Goal: Task Accomplishment & Management: Complete application form

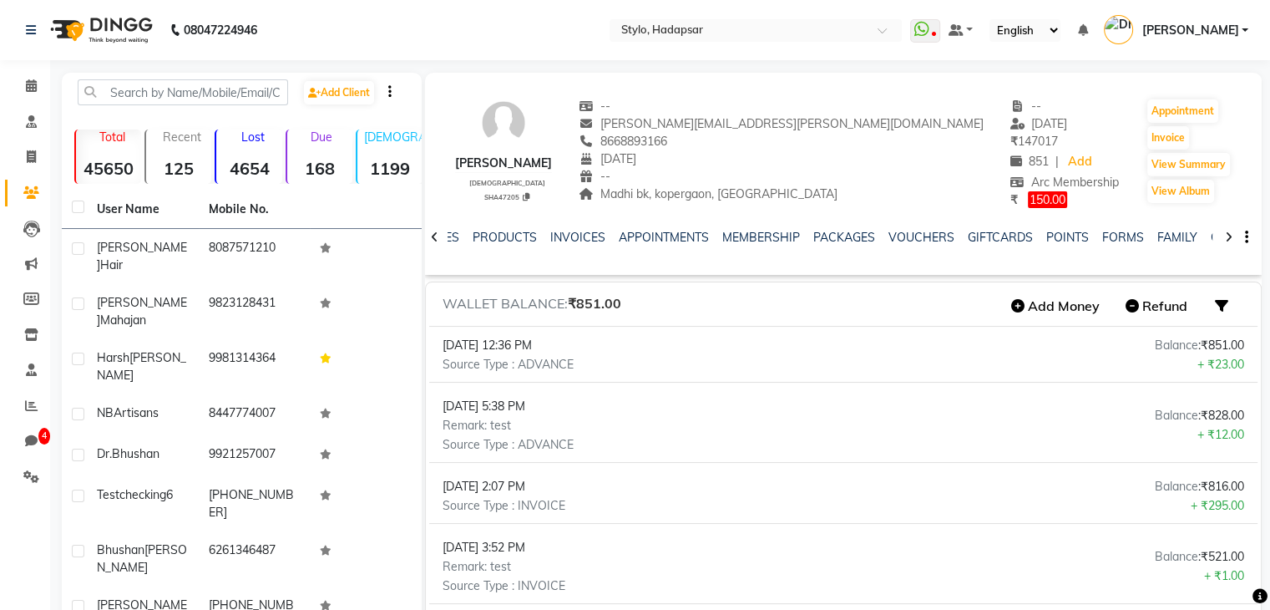
scroll to position [0, 103]
click at [21, 86] on span at bounding box center [31, 86] width 29 height 19
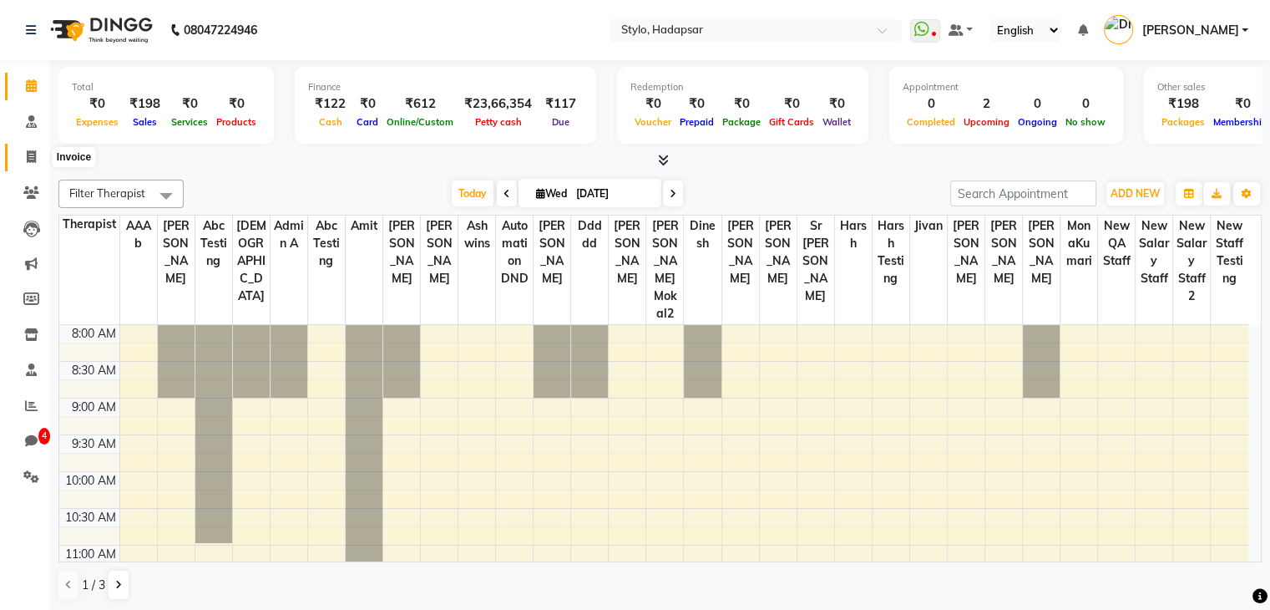
click at [21, 161] on span at bounding box center [31, 157] width 29 height 19
select select "service"
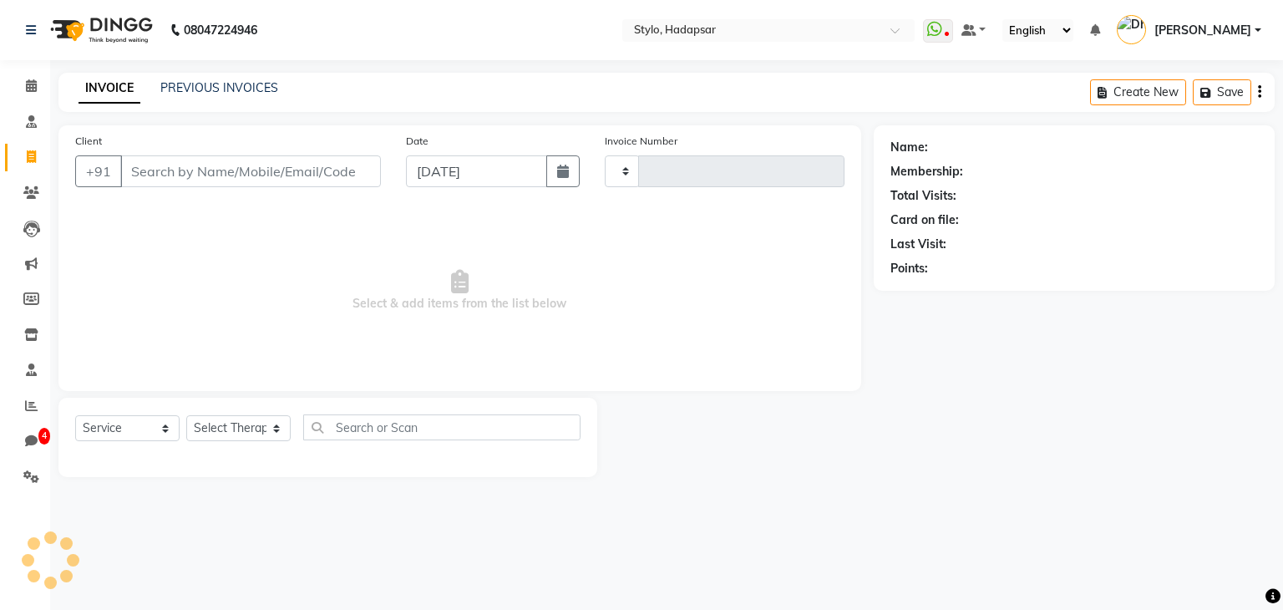
type input "1167"
select select "157"
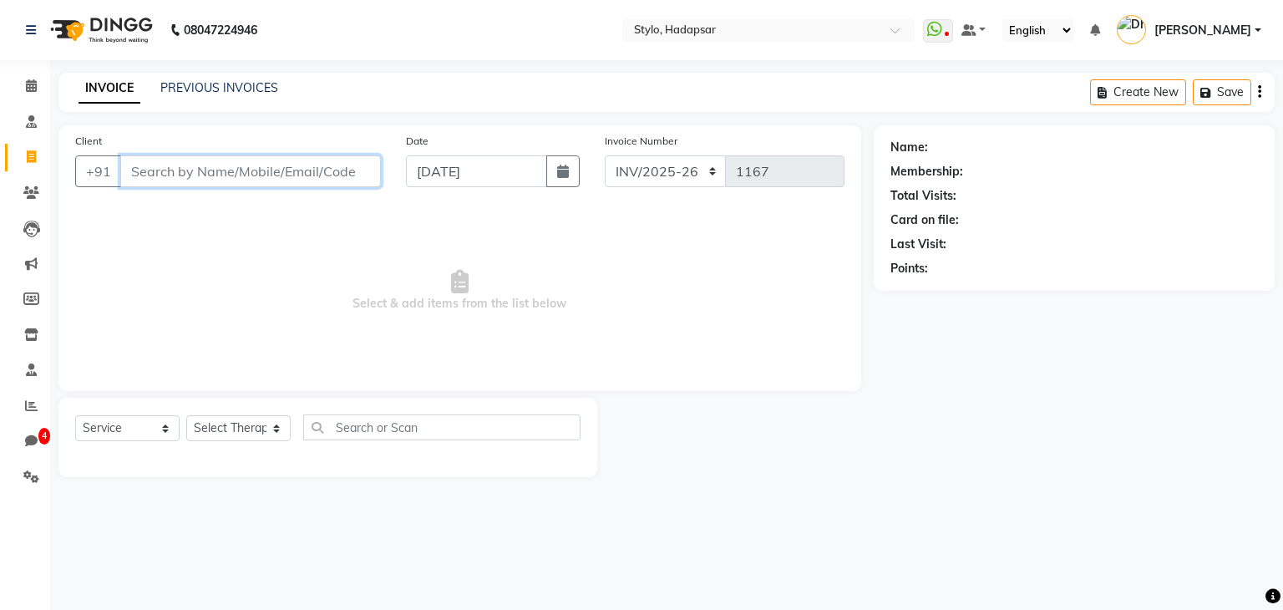
click at [197, 178] on input "Client" at bounding box center [250, 171] width 261 height 32
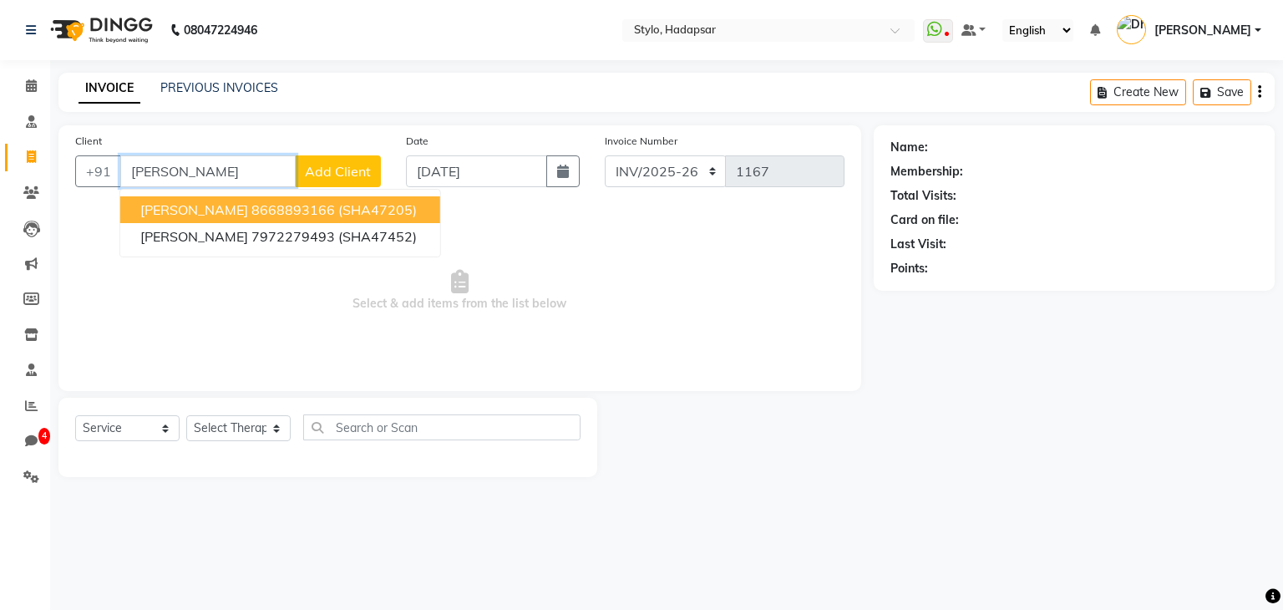
click at [214, 205] on span "[PERSON_NAME]" at bounding box center [194, 209] width 108 height 17
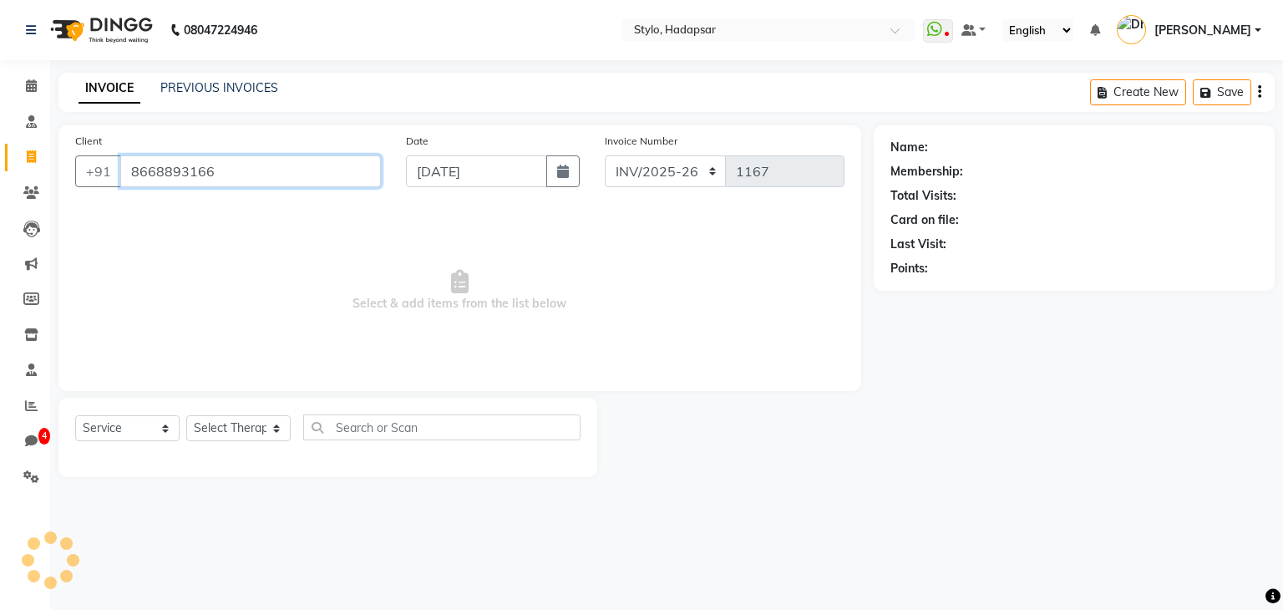
type input "8668893166"
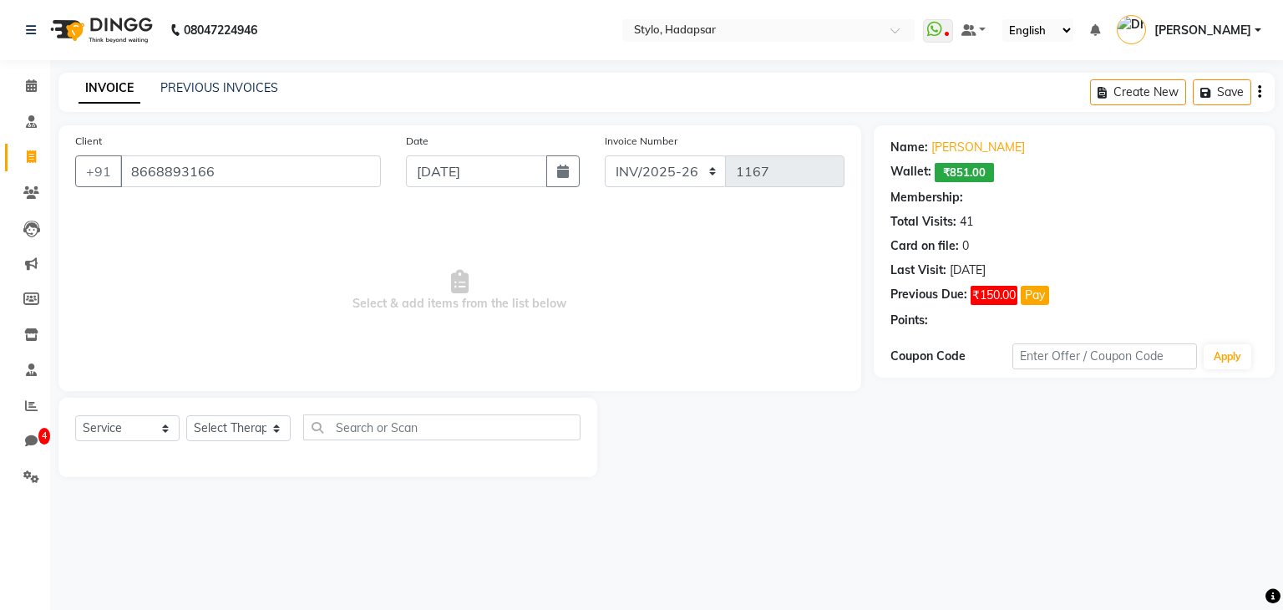
select select "3: Object"
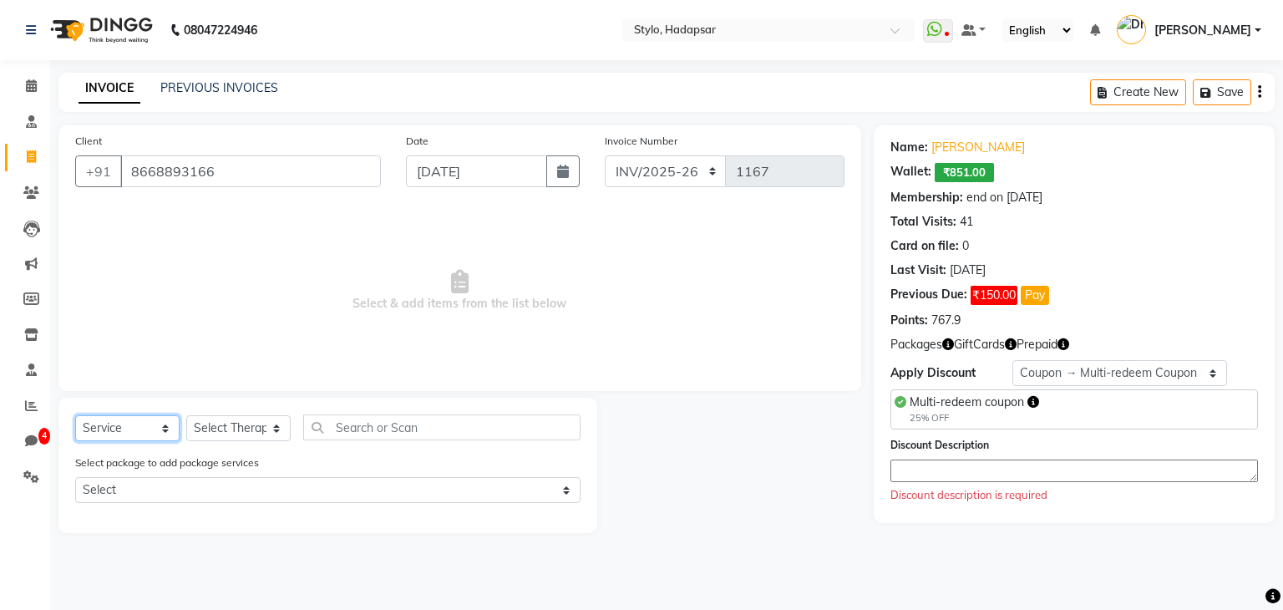
click at [119, 428] on select "Select Service Product Membership Package Voucher Prepaid Gift Card" at bounding box center [127, 428] width 104 height 26
select select "package"
click at [75, 416] on select "Select Service Product Membership Package Voucher Prepaid Gift Card" at bounding box center [127, 428] width 104 height 26
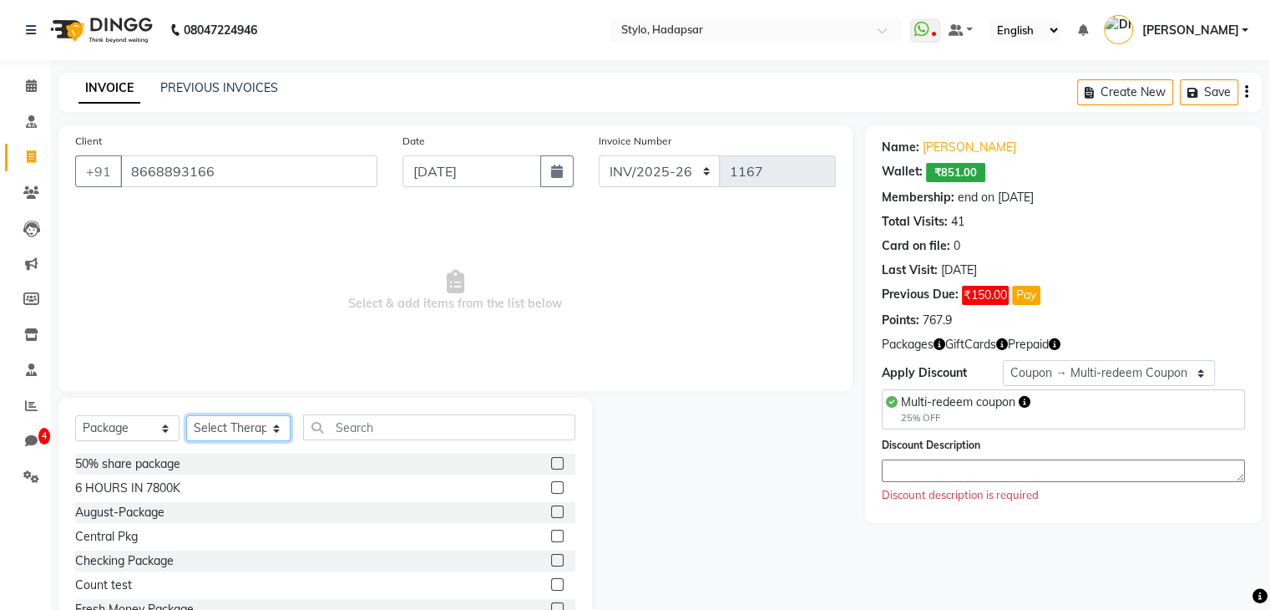
click at [248, 428] on select "Select Therapist AAAb aadi [PERSON_NAME] abc testing Abc testing abhi Admin A A…" at bounding box center [238, 428] width 104 height 26
select select "439"
click at [186, 416] on select "Select Therapist AAAb aadi [PERSON_NAME] abc testing Abc testing abhi Admin A A…" at bounding box center [238, 428] width 104 height 26
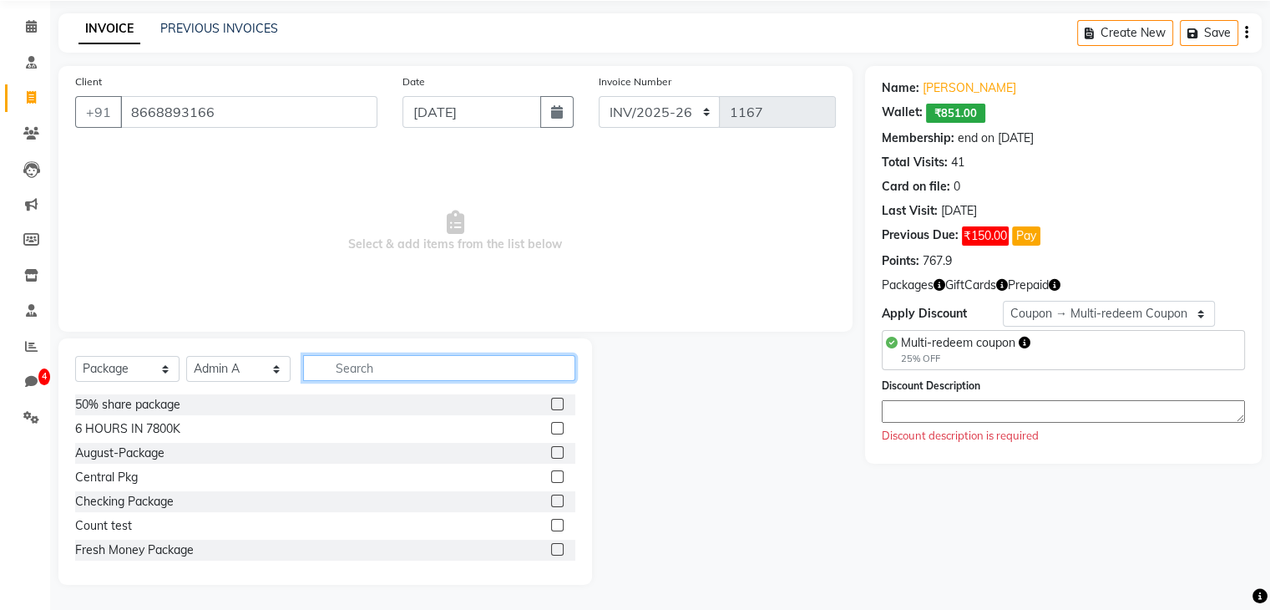
click at [368, 367] on input "text" at bounding box center [439, 368] width 272 height 26
click at [551, 427] on label at bounding box center [557, 428] width 13 height 13
click at [551, 427] on input "checkbox" at bounding box center [556, 428] width 11 height 11
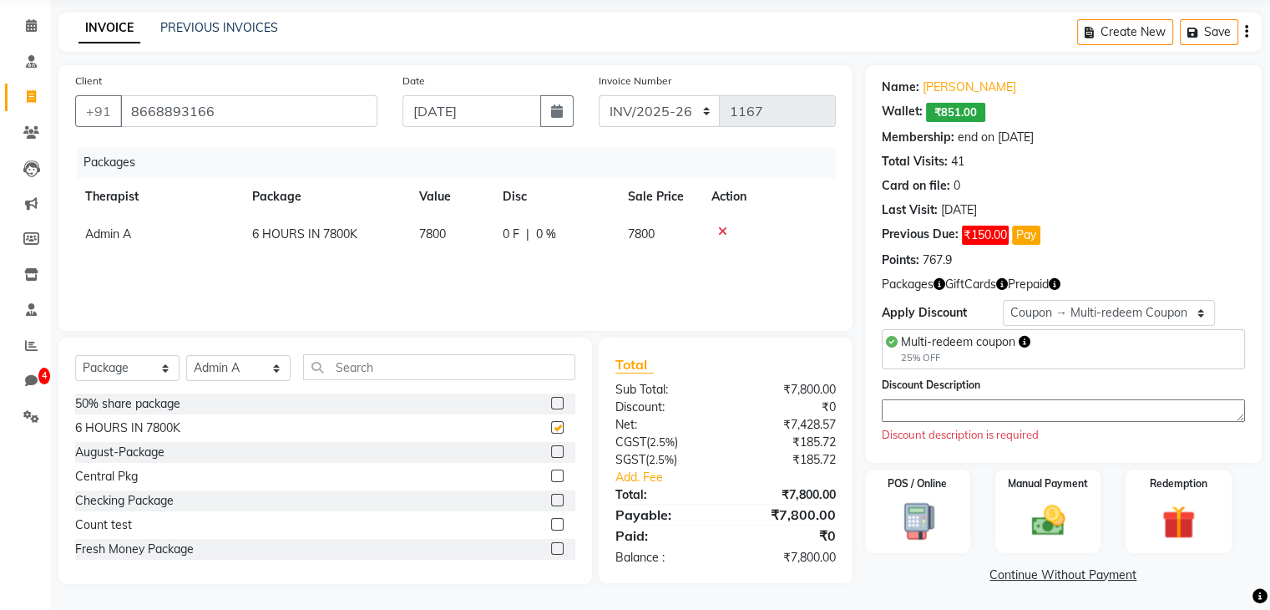
checkbox input "false"
click at [1050, 522] on img at bounding box center [1048, 519] width 56 height 40
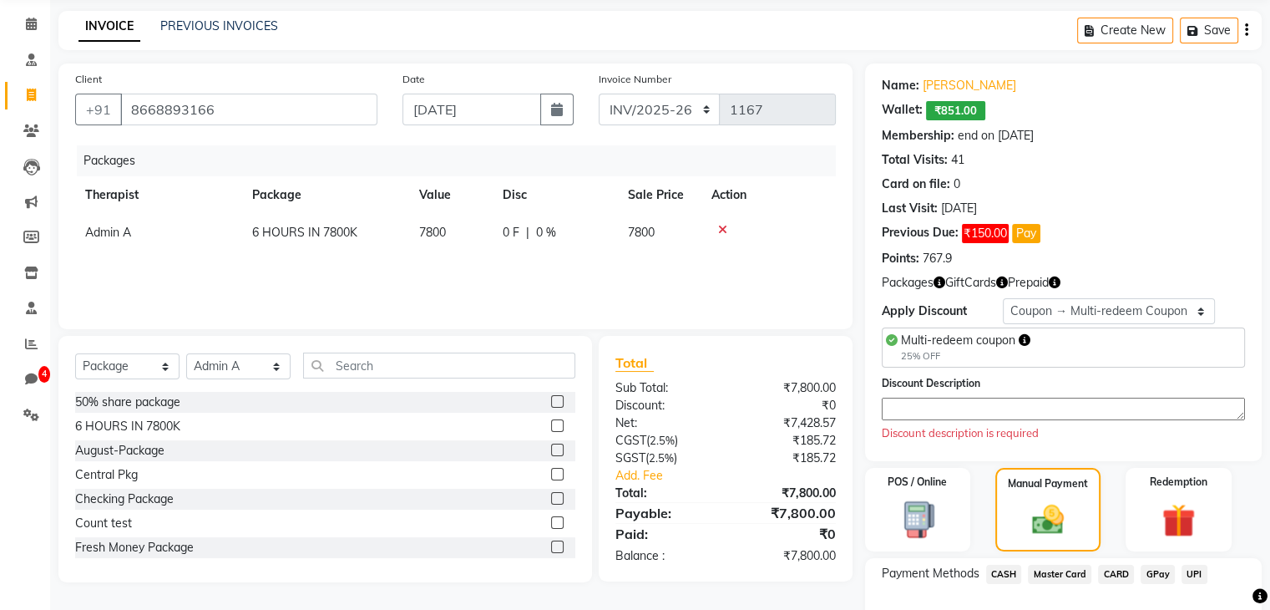
click at [1000, 576] on span "CASH" at bounding box center [1004, 574] width 36 height 19
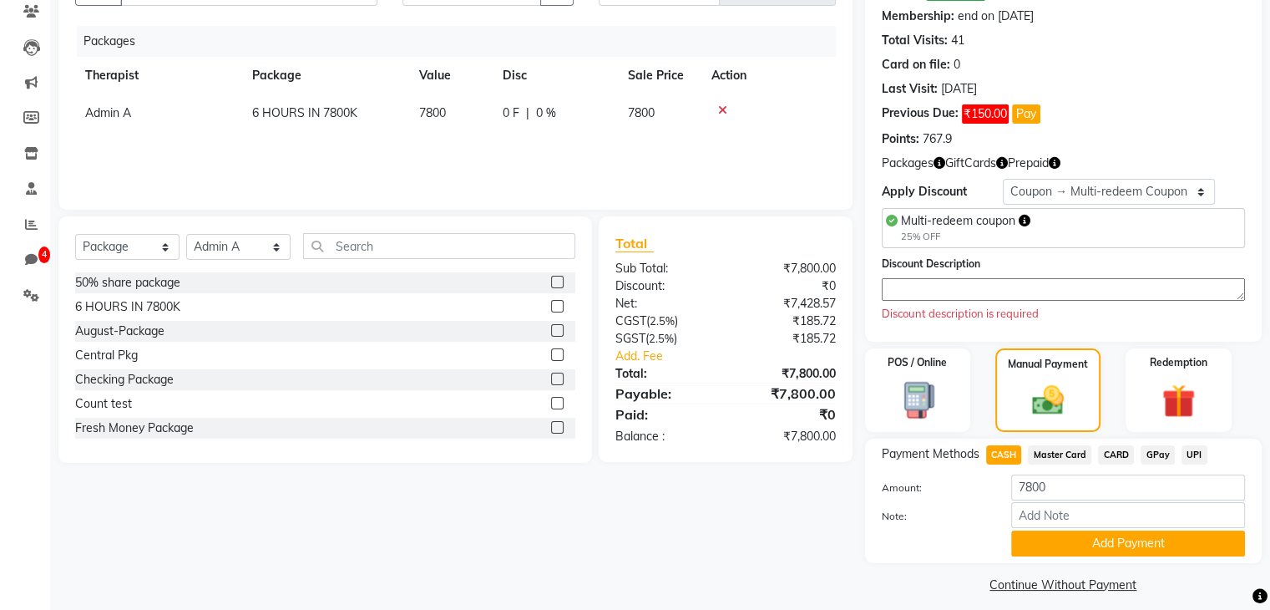
scroll to position [194, 0]
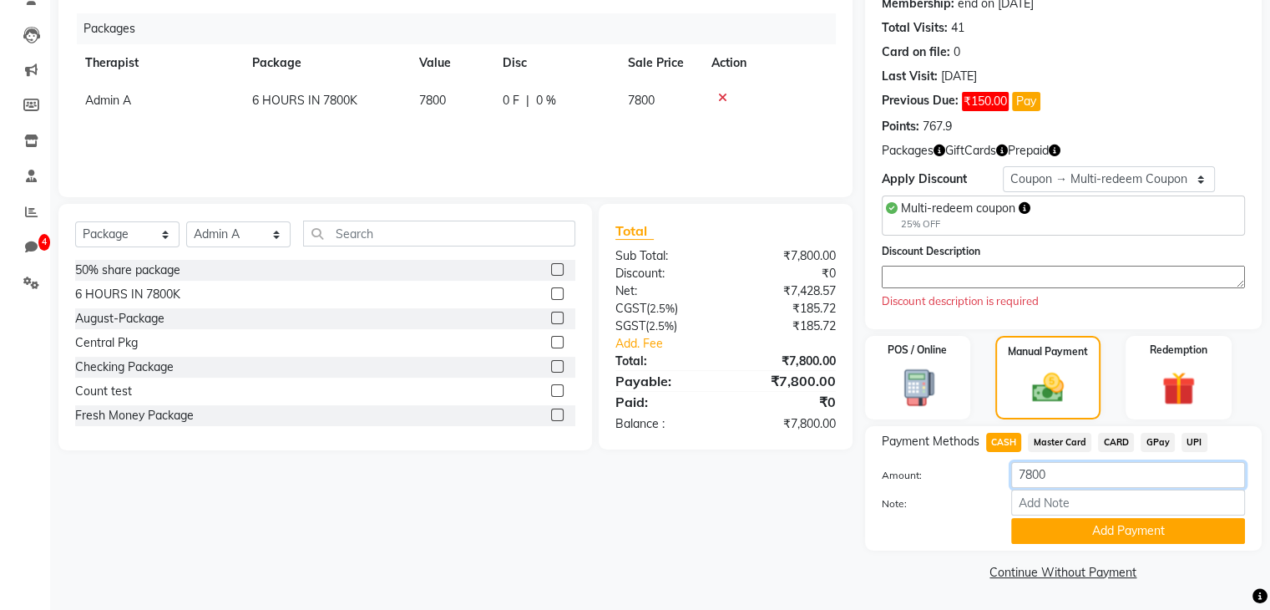
click at [1066, 479] on input "7800" at bounding box center [1128, 475] width 234 height 26
type input "2000"
click at [1082, 522] on button "Add Payment" at bounding box center [1128, 531] width 234 height 26
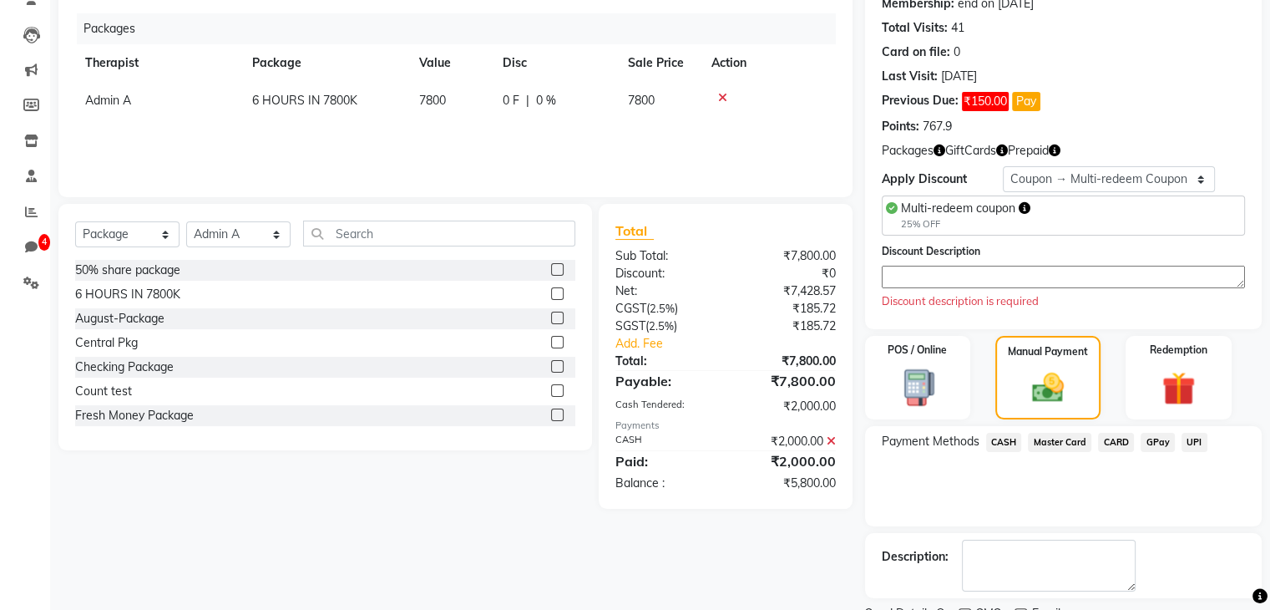
click at [1107, 446] on span "CARD" at bounding box center [1116, 442] width 36 height 19
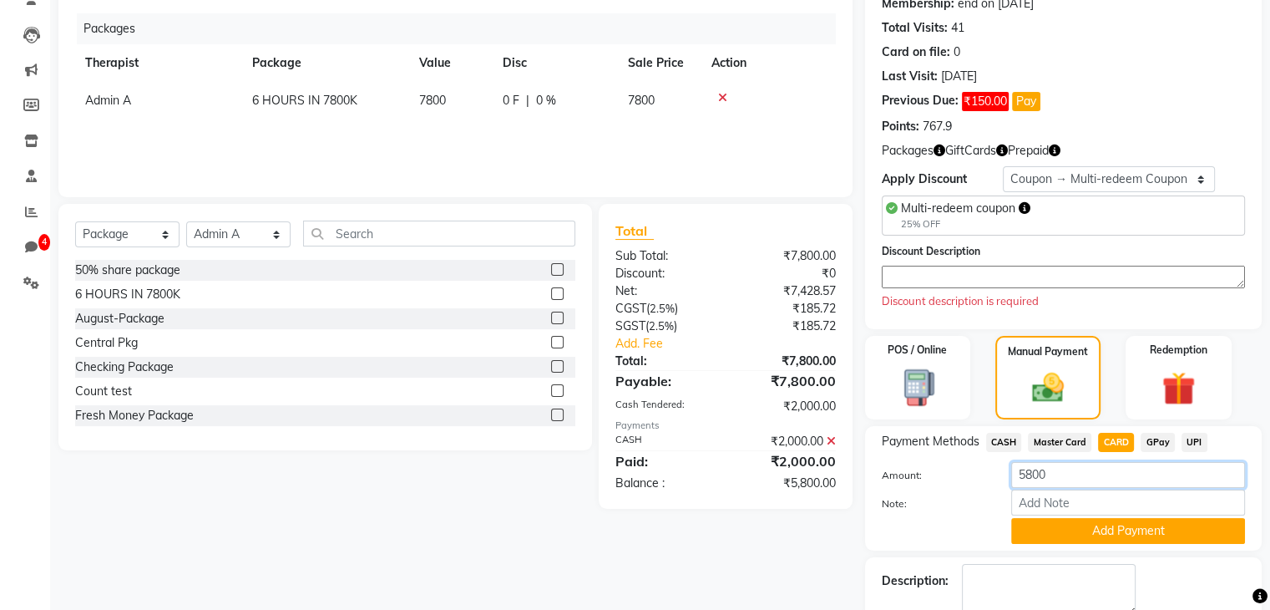
click at [1061, 484] on input "5800" at bounding box center [1128, 475] width 234 height 26
type input "5000"
click at [1061, 525] on button "Add Payment" at bounding box center [1128, 531] width 234 height 26
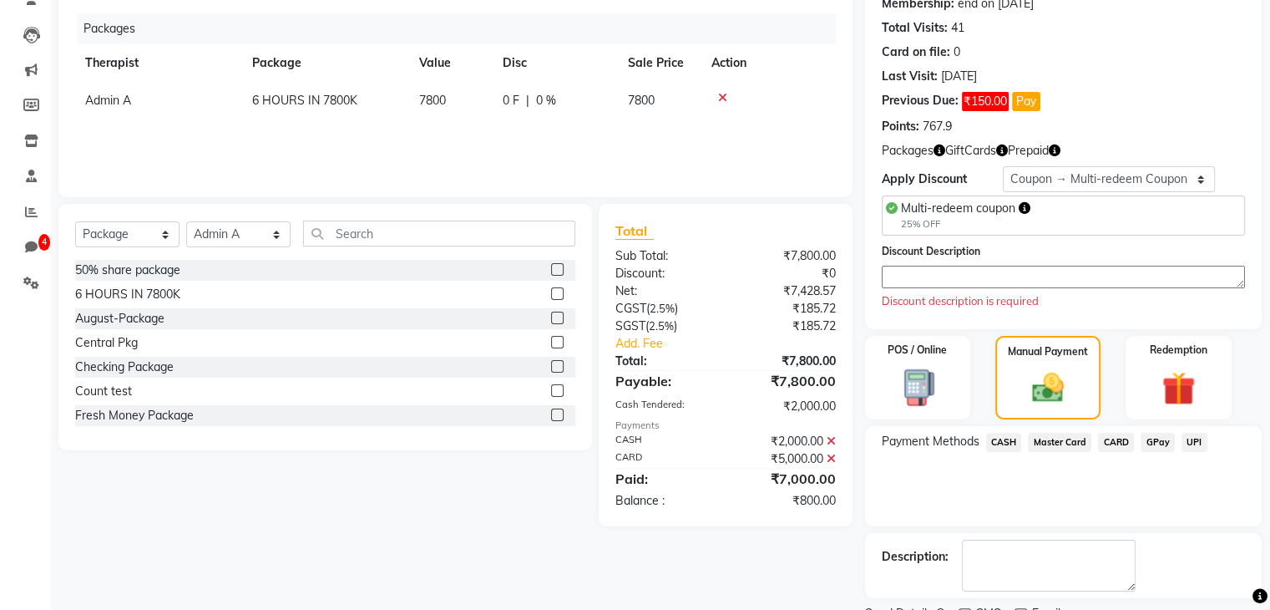
scroll to position [262, 0]
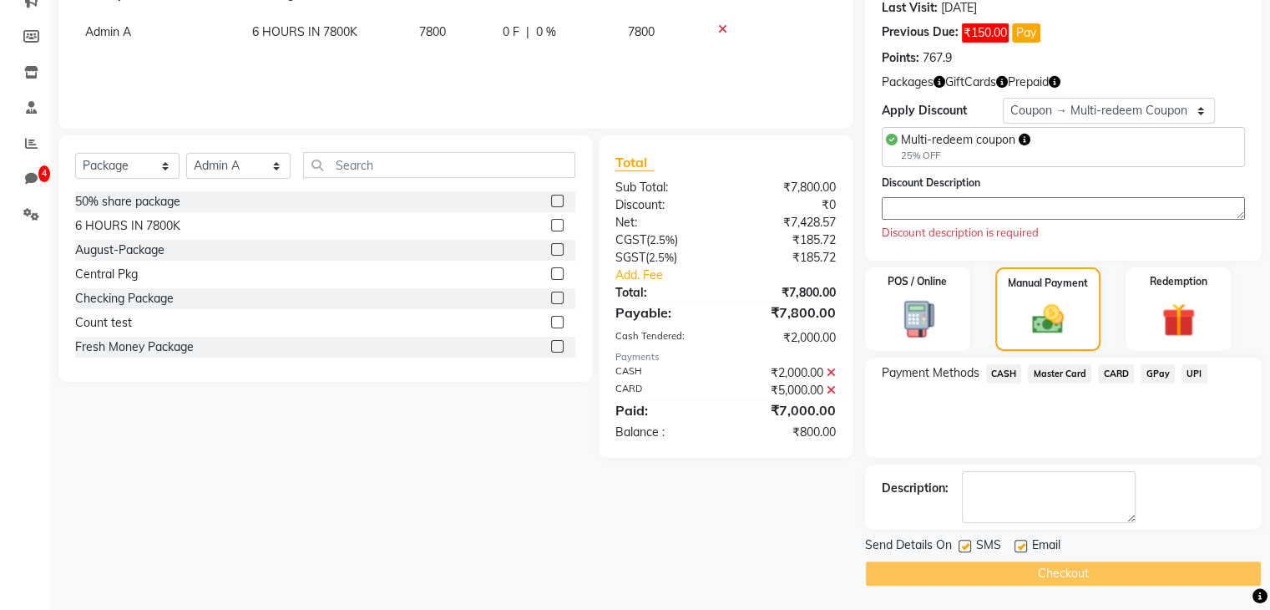
click at [963, 540] on label at bounding box center [965, 545] width 13 height 13
click at [963, 541] on input "checkbox" at bounding box center [964, 546] width 11 height 11
checkbox input "false"
click at [1018, 544] on label at bounding box center [1021, 545] width 13 height 13
click at [1018, 544] on input "checkbox" at bounding box center [1020, 546] width 11 height 11
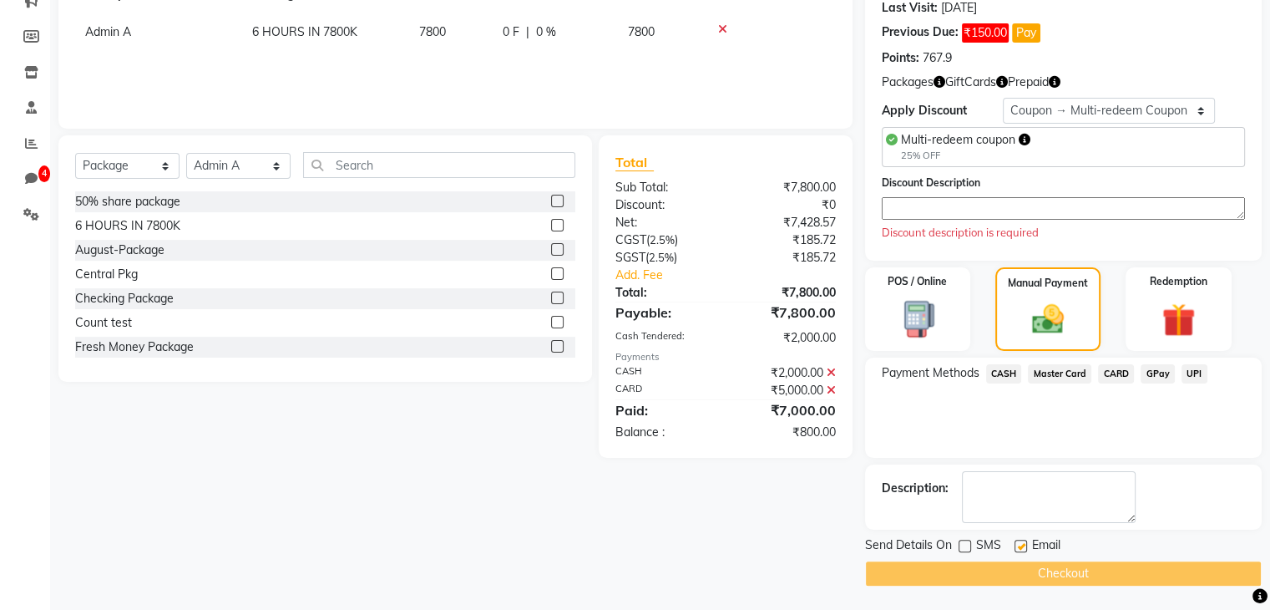
checkbox input "false"
click at [926, 225] on div "Discount description is required" at bounding box center [1063, 233] width 363 height 17
click at [912, 211] on textarea at bounding box center [1063, 208] width 363 height 23
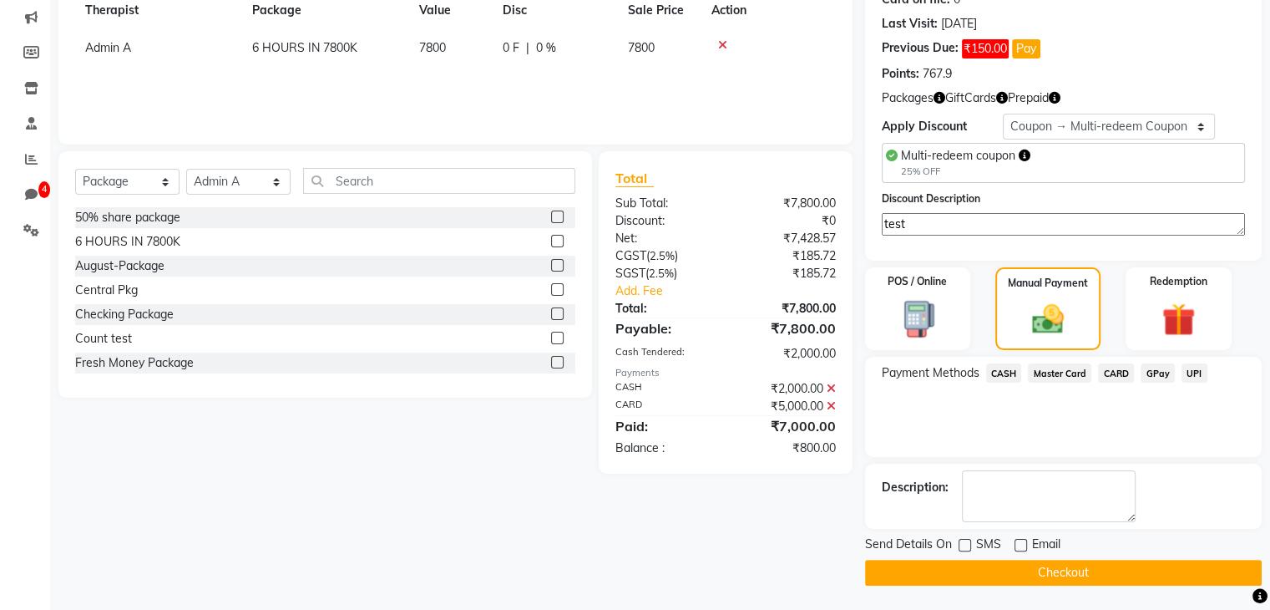
type textarea "test"
click at [923, 573] on button "Checkout" at bounding box center [1063, 573] width 397 height 26
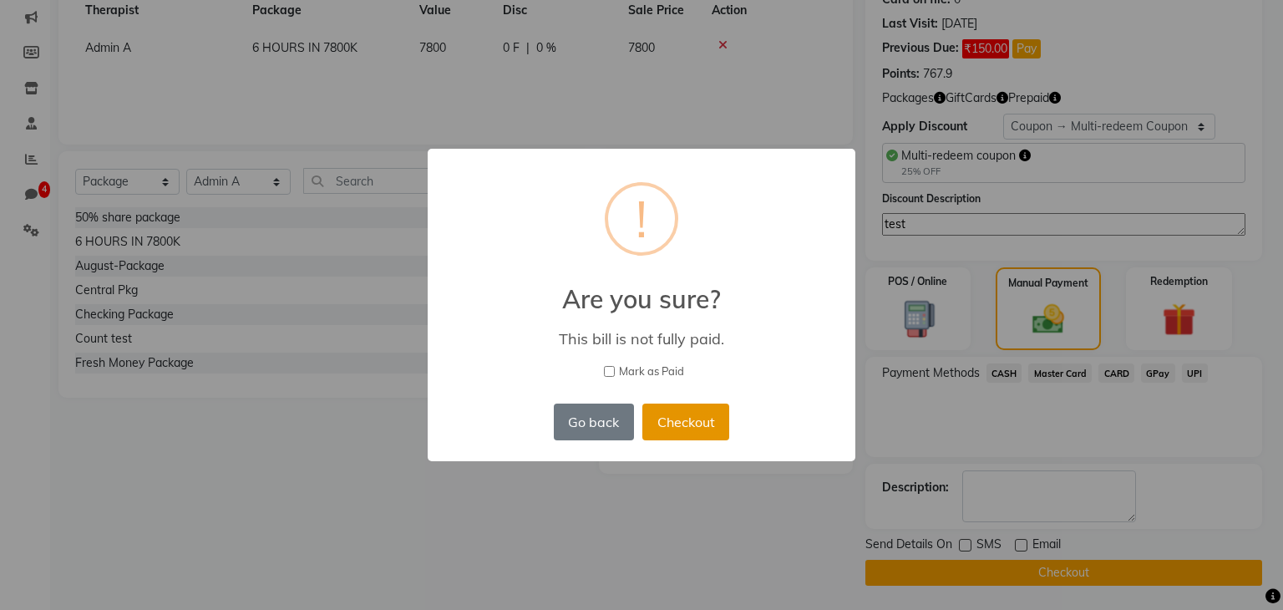
click at [665, 420] on button "Checkout" at bounding box center [685, 421] width 87 height 37
